Goal: Task Accomplishment & Management: Complete application form

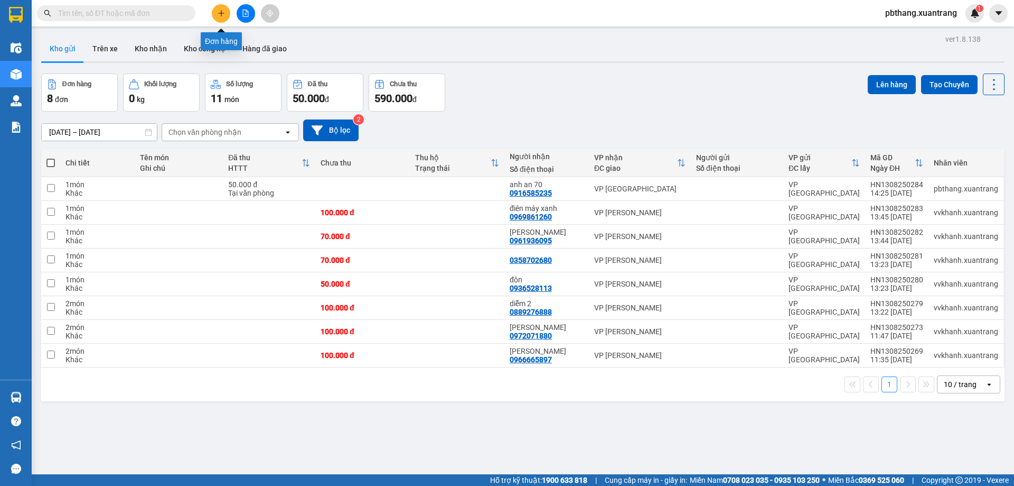
click at [218, 13] on icon "plus" at bounding box center [221, 13] width 7 height 7
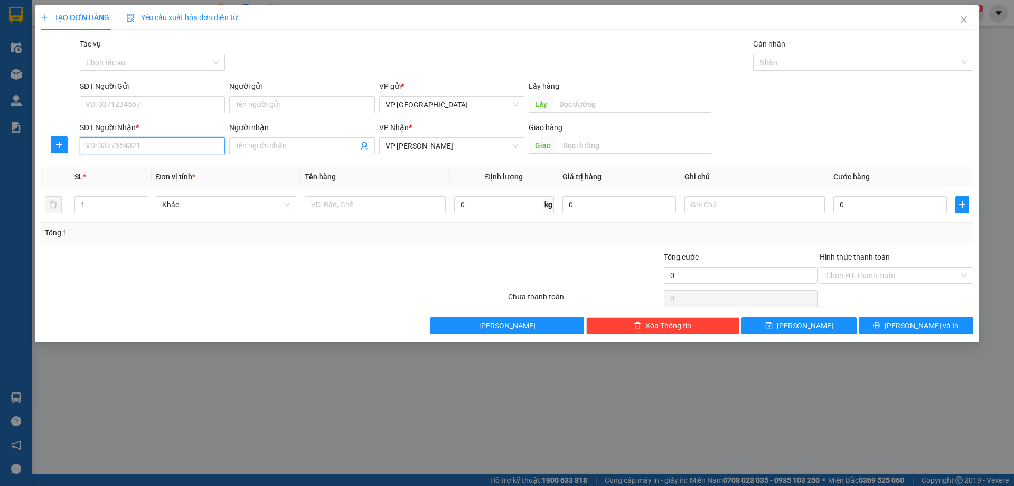
click at [118, 144] on input "SĐT Người Nhận *" at bounding box center [152, 145] width 145 height 17
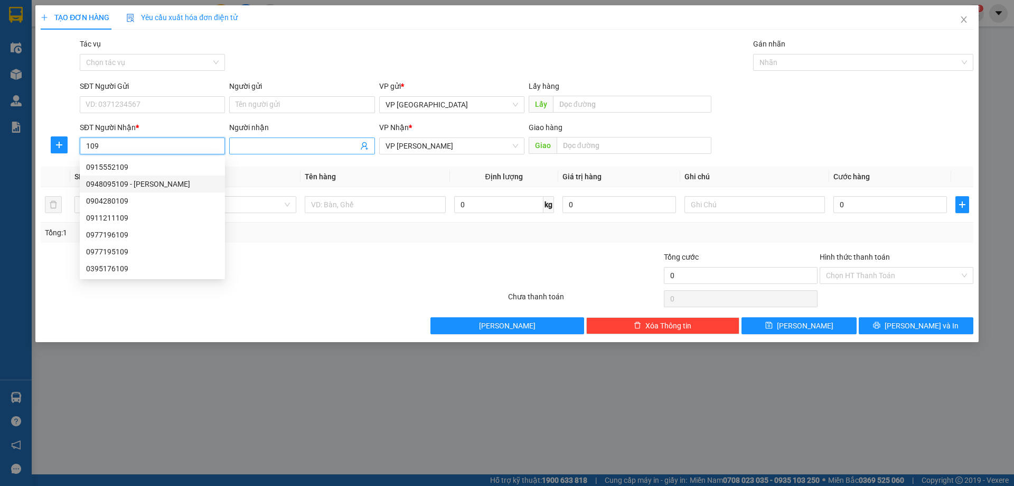
type input "109"
click at [281, 146] on input "Người nhận" at bounding box center [297, 146] width 122 height 12
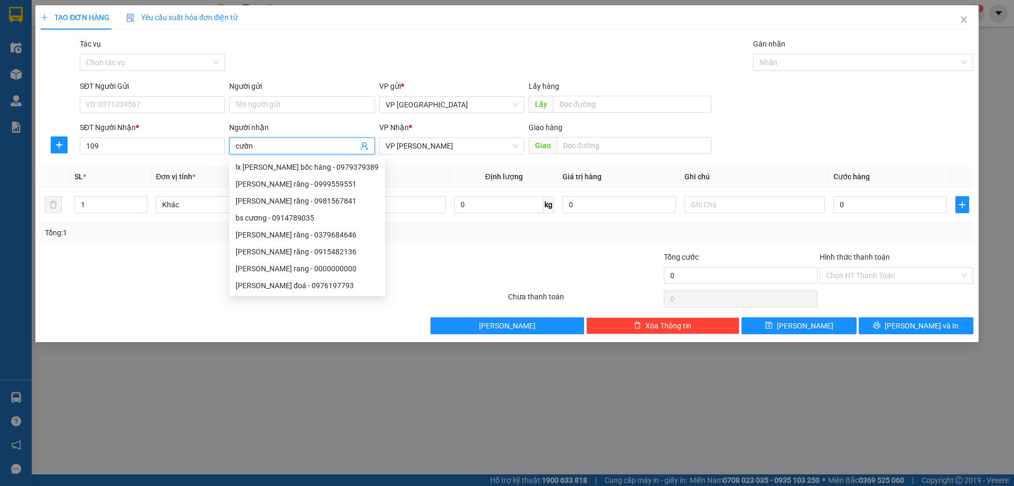
type input "cường"
click at [308, 230] on div "[PERSON_NAME] - 0947791906" at bounding box center [302, 235] width 133 height 12
type input "0947791906"
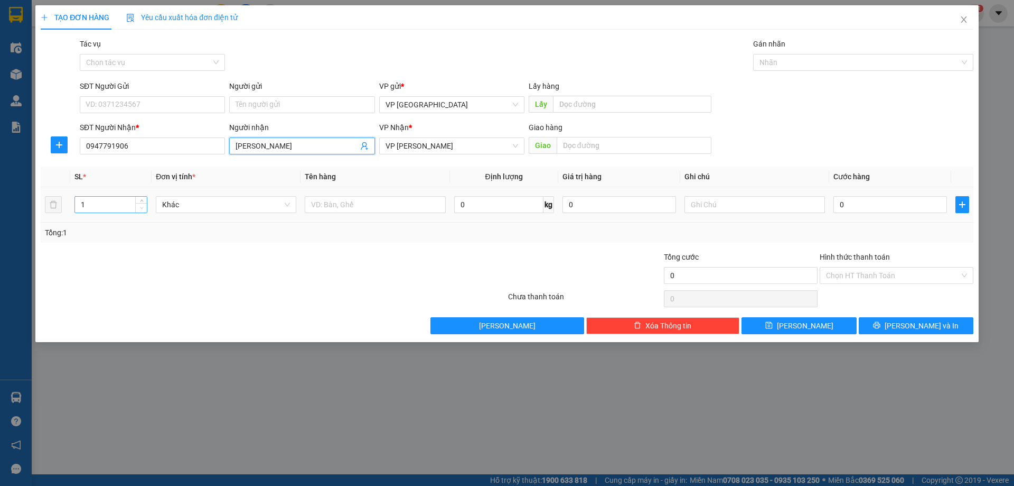
click at [139, 203] on span "Decrease Value" at bounding box center [141, 208] width 12 height 10
type input "[PERSON_NAME]"
type input "2"
click at [139, 200] on span "up" at bounding box center [141, 202] width 6 height 6
click at [897, 209] on input "0" at bounding box center [891, 204] width 114 height 17
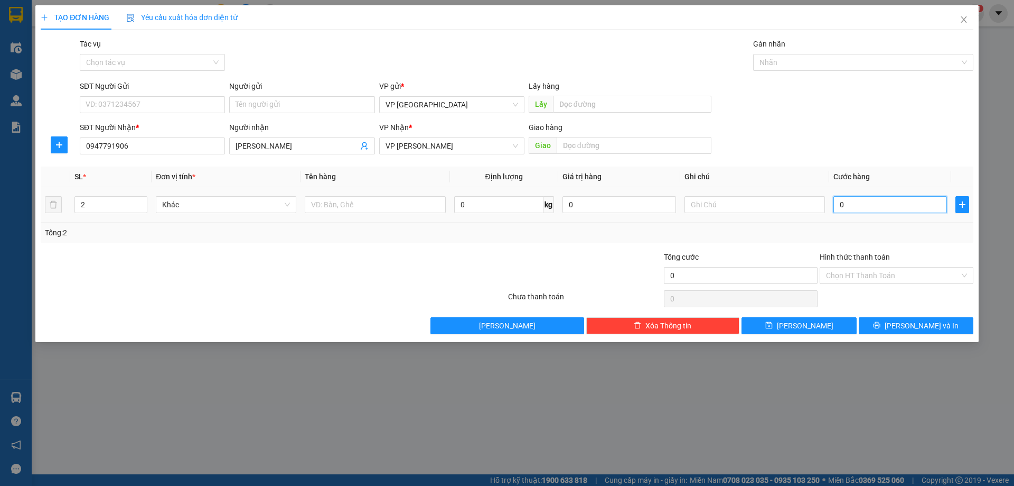
type input "1"
type input "10"
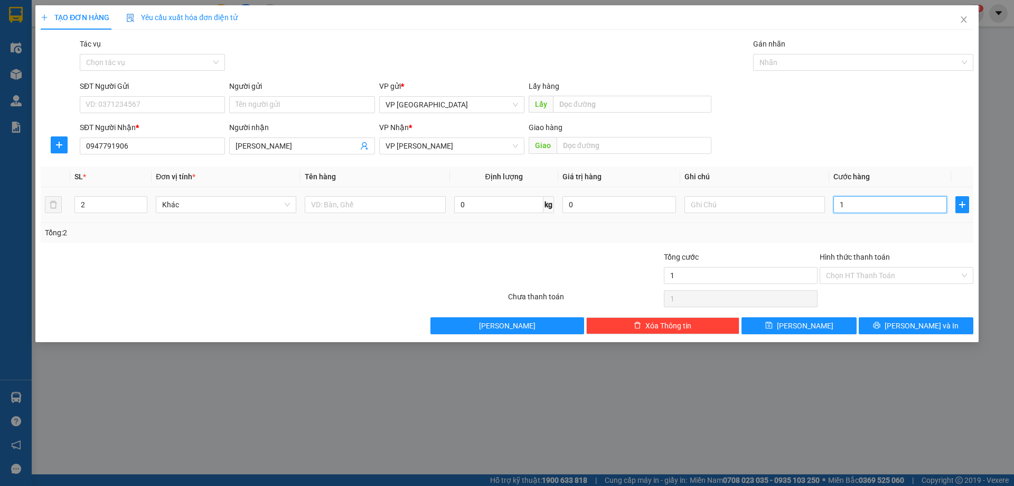
type input "10"
type input "100"
type input "100.000"
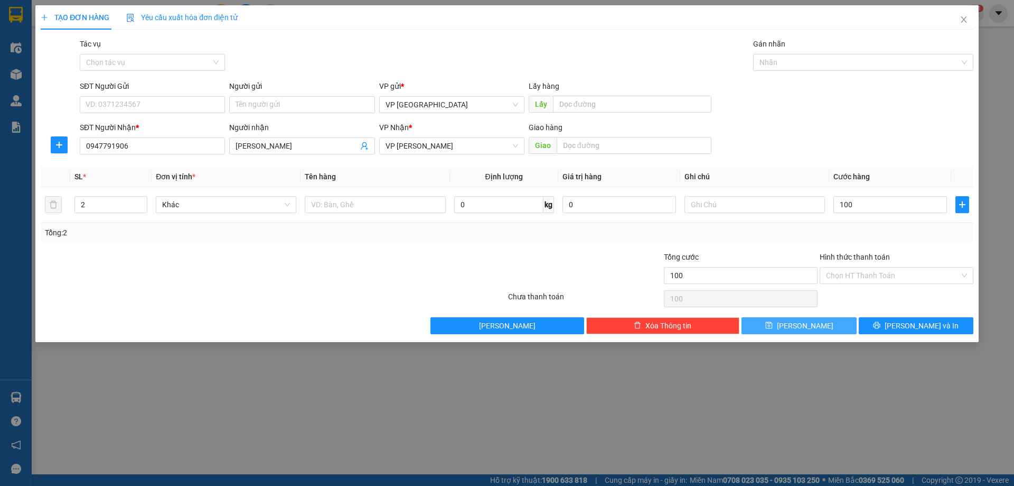
type input "100.000"
click at [849, 324] on button "[PERSON_NAME]" at bounding box center [799, 325] width 115 height 17
type input "1"
type input "0"
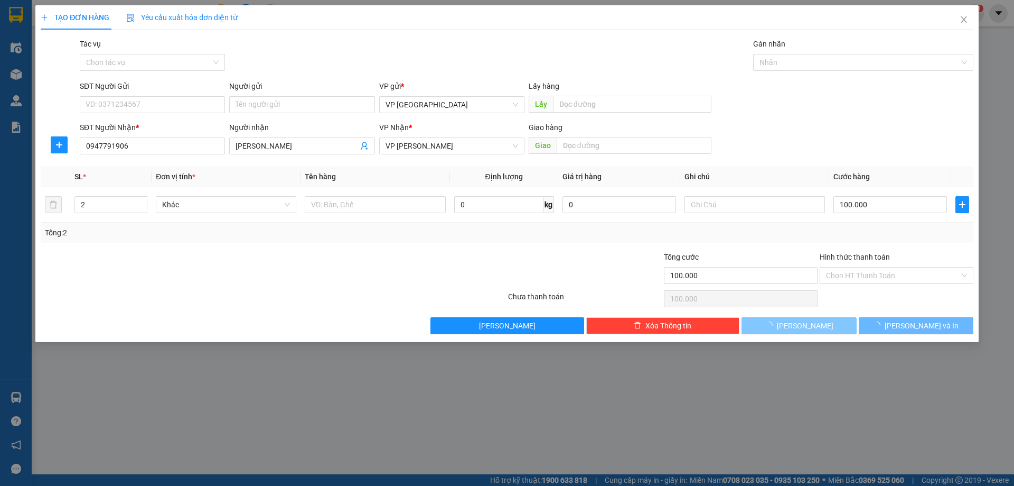
type input "0"
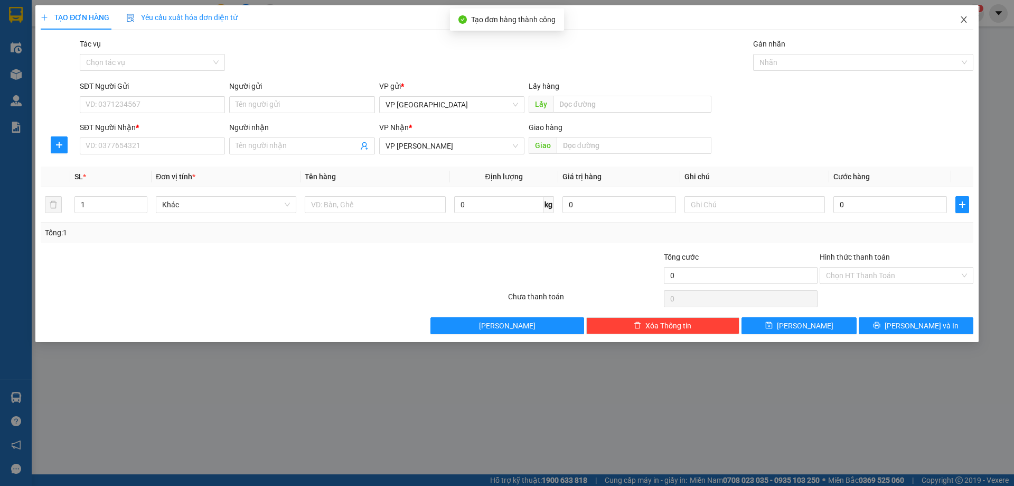
click at [965, 18] on icon "close" at bounding box center [964, 19] width 8 height 8
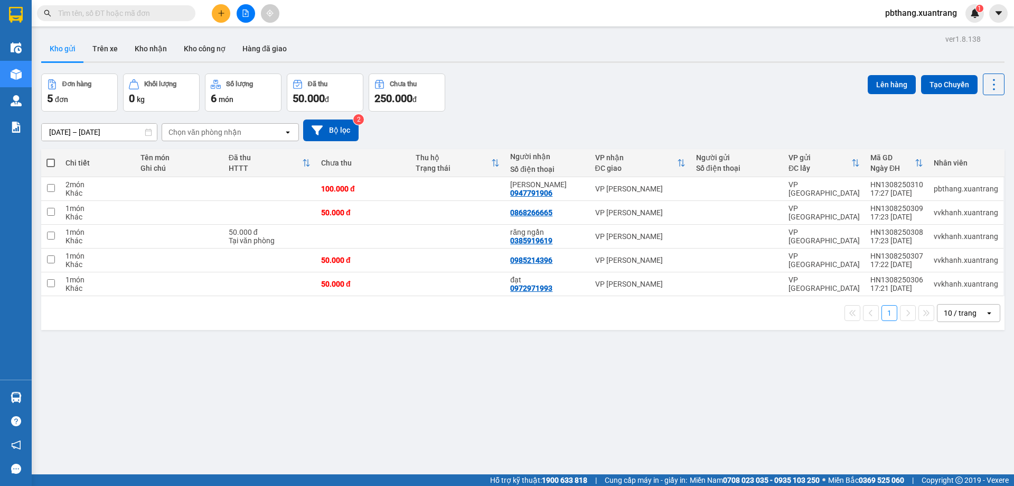
click at [221, 8] on button at bounding box center [221, 13] width 18 height 18
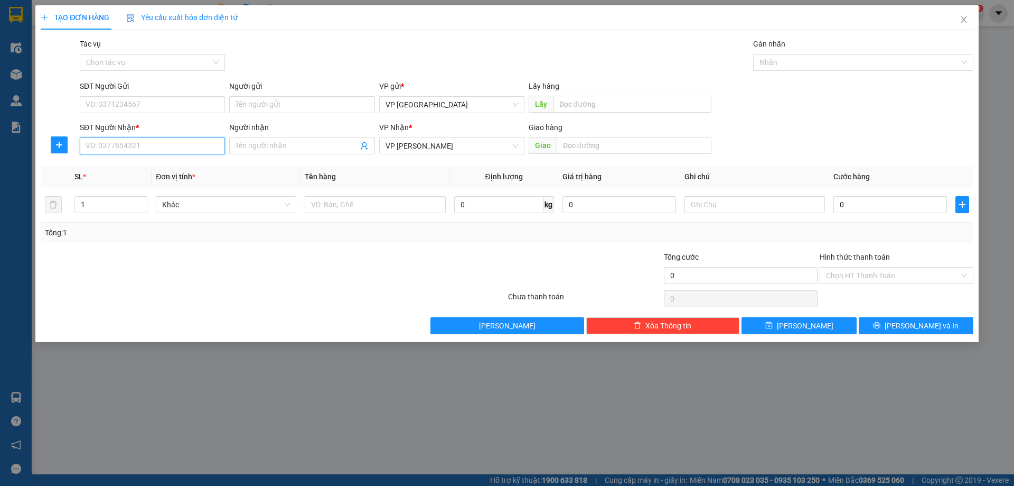
click at [137, 143] on input "SĐT Người Nhận *" at bounding box center [152, 145] width 145 height 17
click at [304, 154] on div "Người nhận Tên người nhận" at bounding box center [301, 140] width 145 height 37
click at [303, 150] on input "Người nhận" at bounding box center [297, 146] width 122 height 12
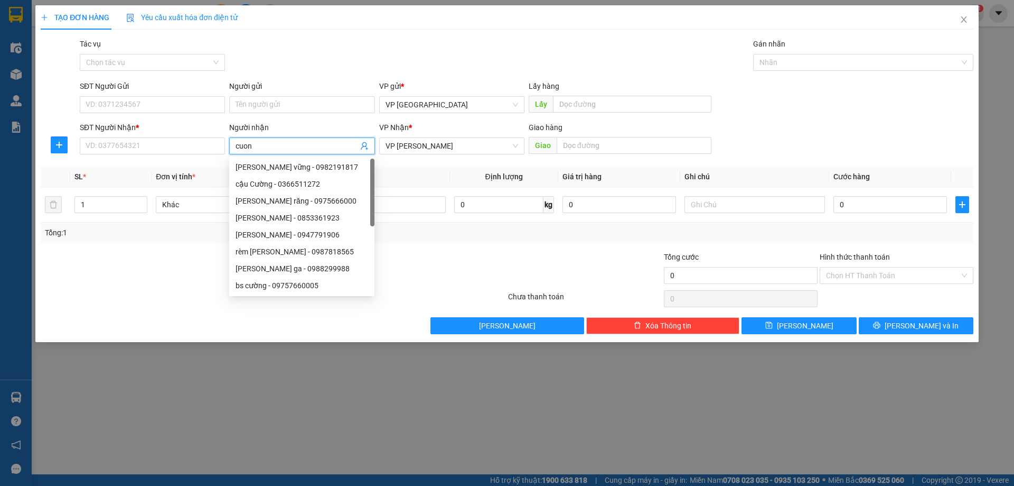
type input "cuong"
click at [287, 219] on div "[PERSON_NAME] răng - 0975666000" at bounding box center [307, 218] width 143 height 12
type input "0975666000"
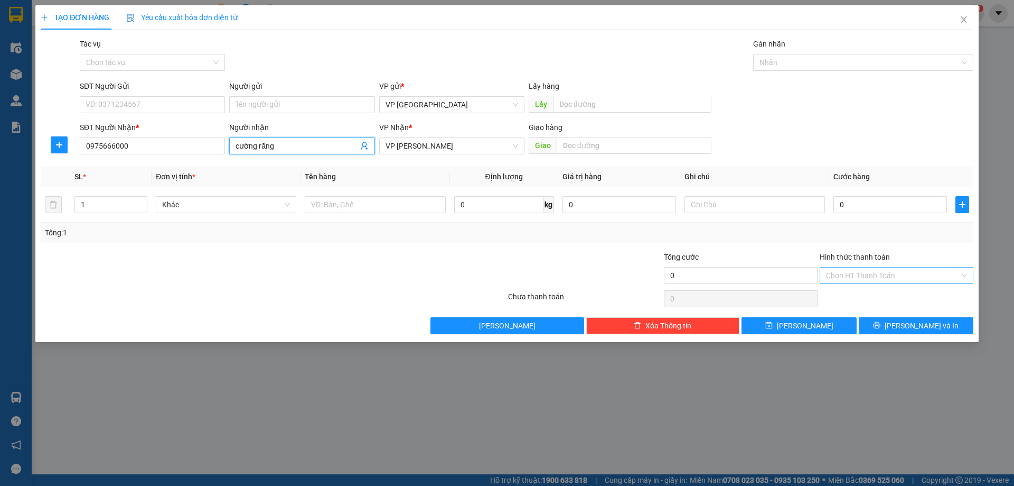
type input "cường răng"
click at [852, 278] on input "Hình thức thanh toán" at bounding box center [893, 275] width 134 height 16
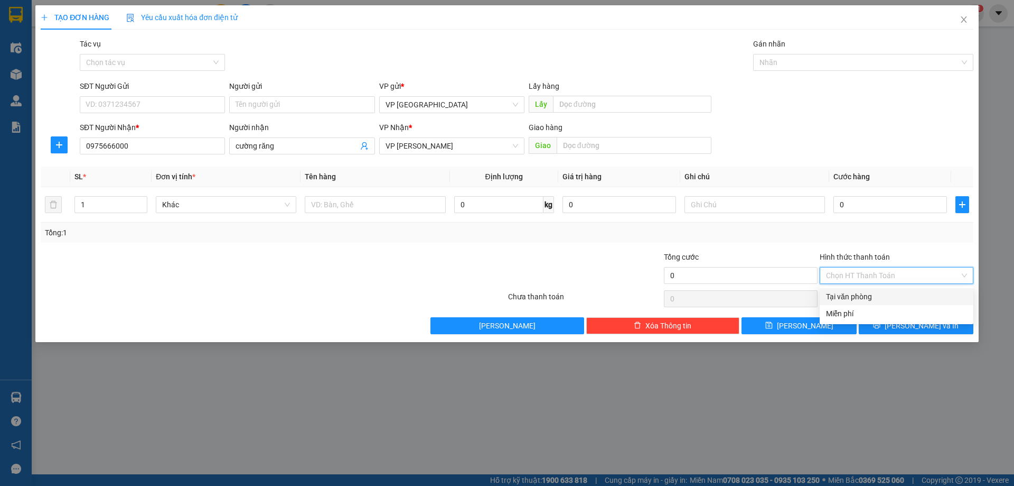
click at [854, 296] on div "Tại văn phòng" at bounding box center [896, 297] width 141 height 12
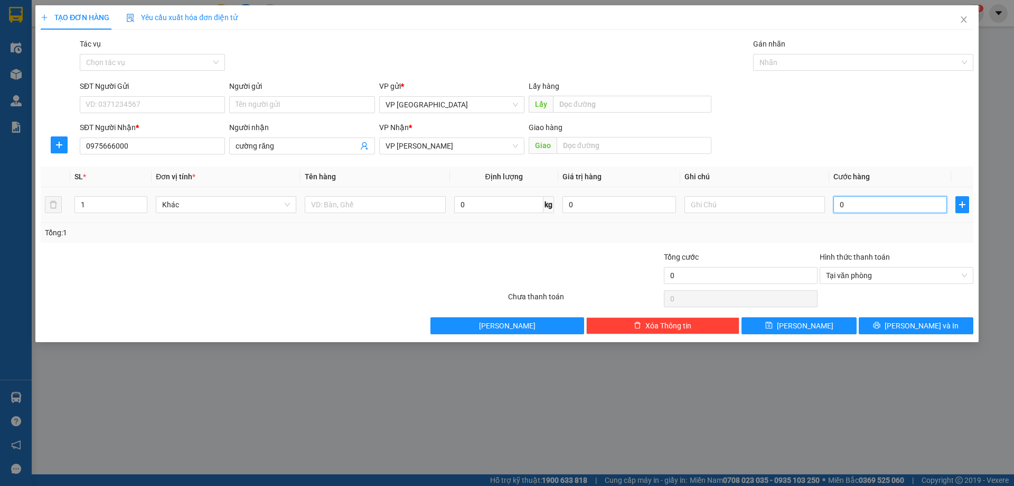
click at [854, 204] on input "0" at bounding box center [891, 204] width 114 height 17
type input "5"
type input "50"
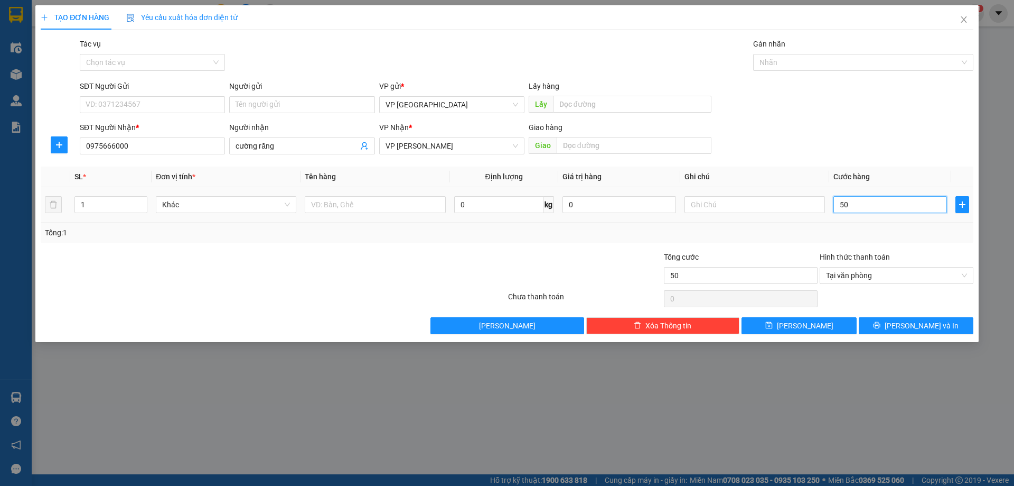
type input "500"
type input "5.000"
type input "50.000"
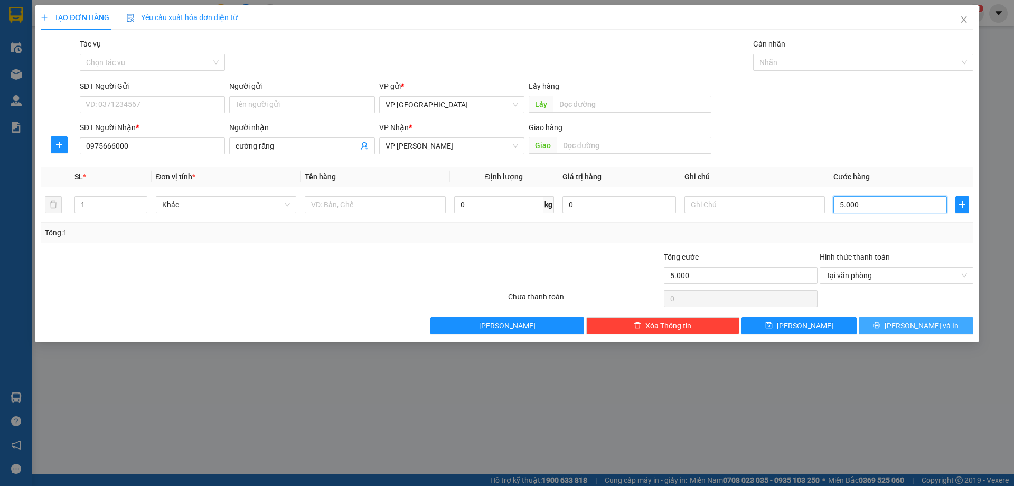
type input "50.000"
click at [932, 325] on span "[PERSON_NAME] và In" at bounding box center [922, 326] width 74 height 12
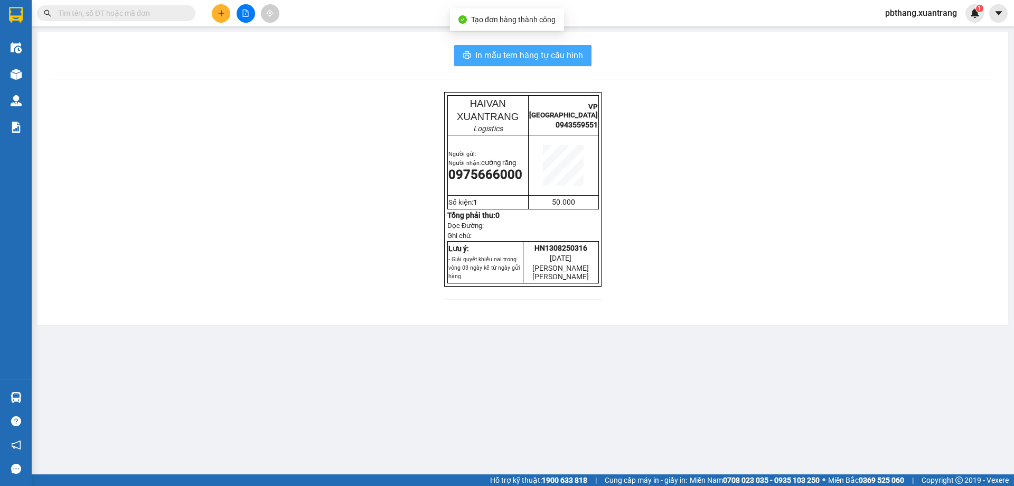
click at [542, 51] on span "In mẫu tem hàng tự cấu hình" at bounding box center [530, 55] width 108 height 13
